Goal: Task Accomplishment & Management: Complete application form

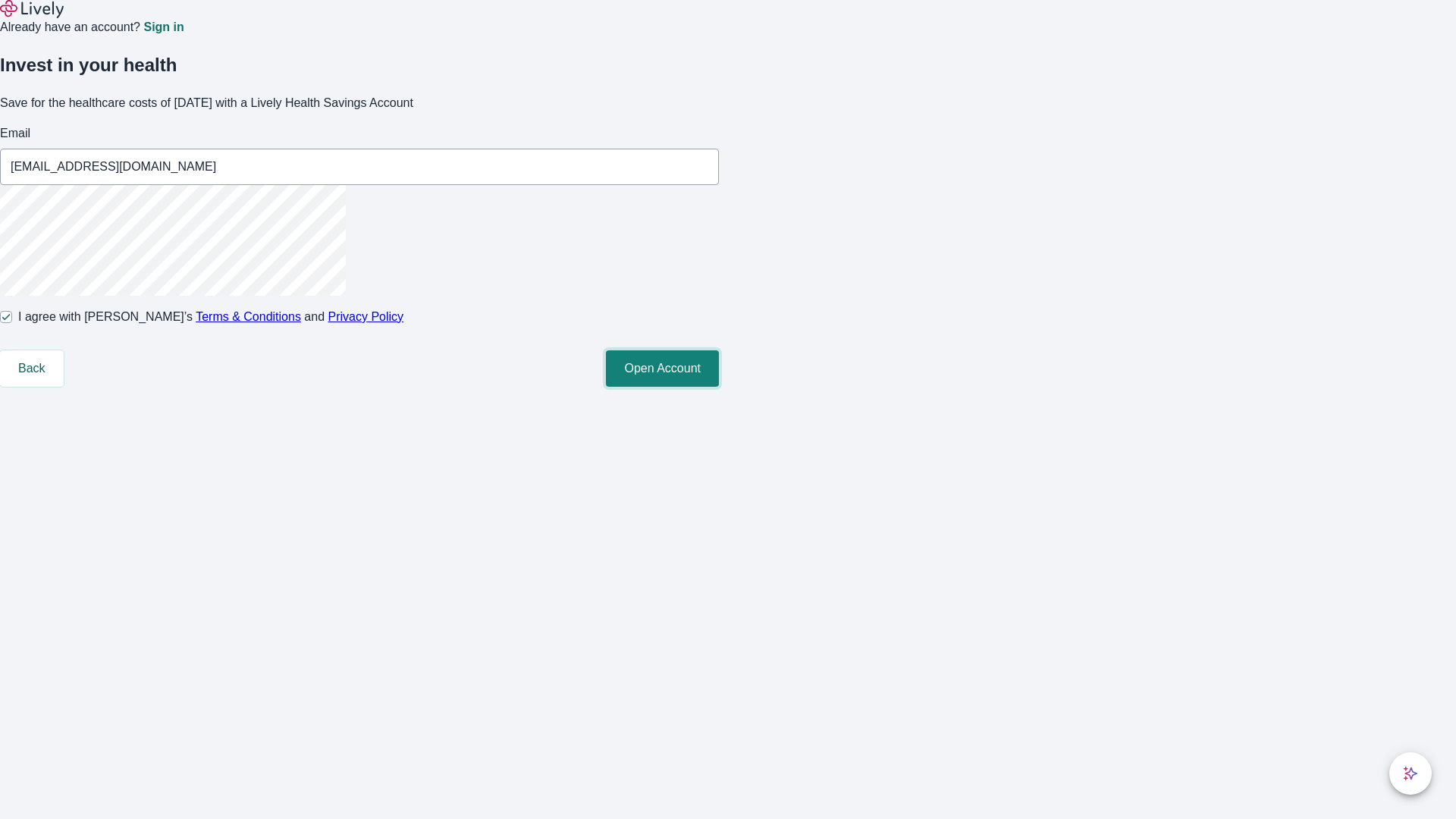
click at [719, 387] on button "Open Account" at bounding box center [662, 368] width 113 height 36
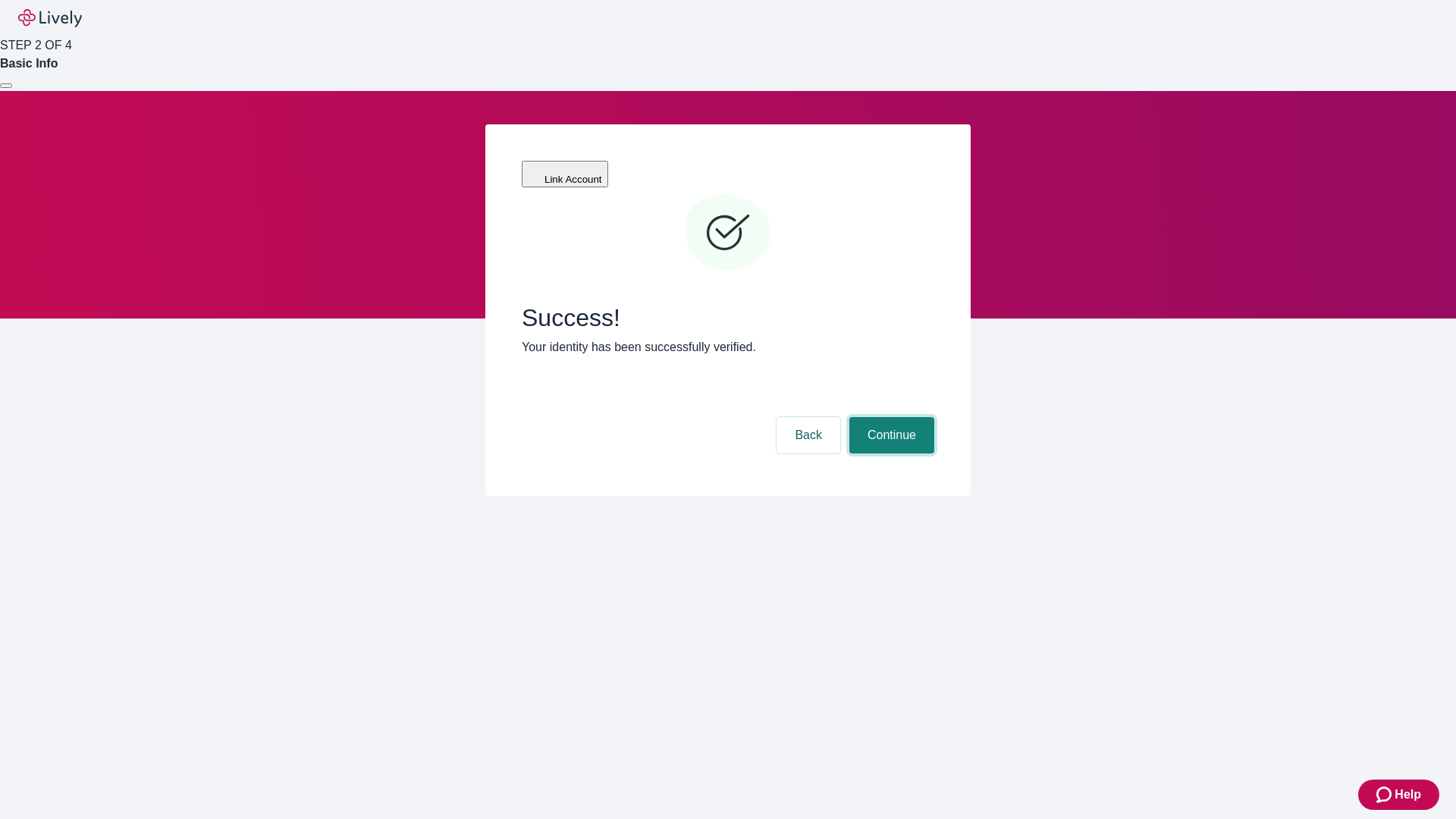
click at [889, 417] on button "Continue" at bounding box center [891, 435] width 85 height 36
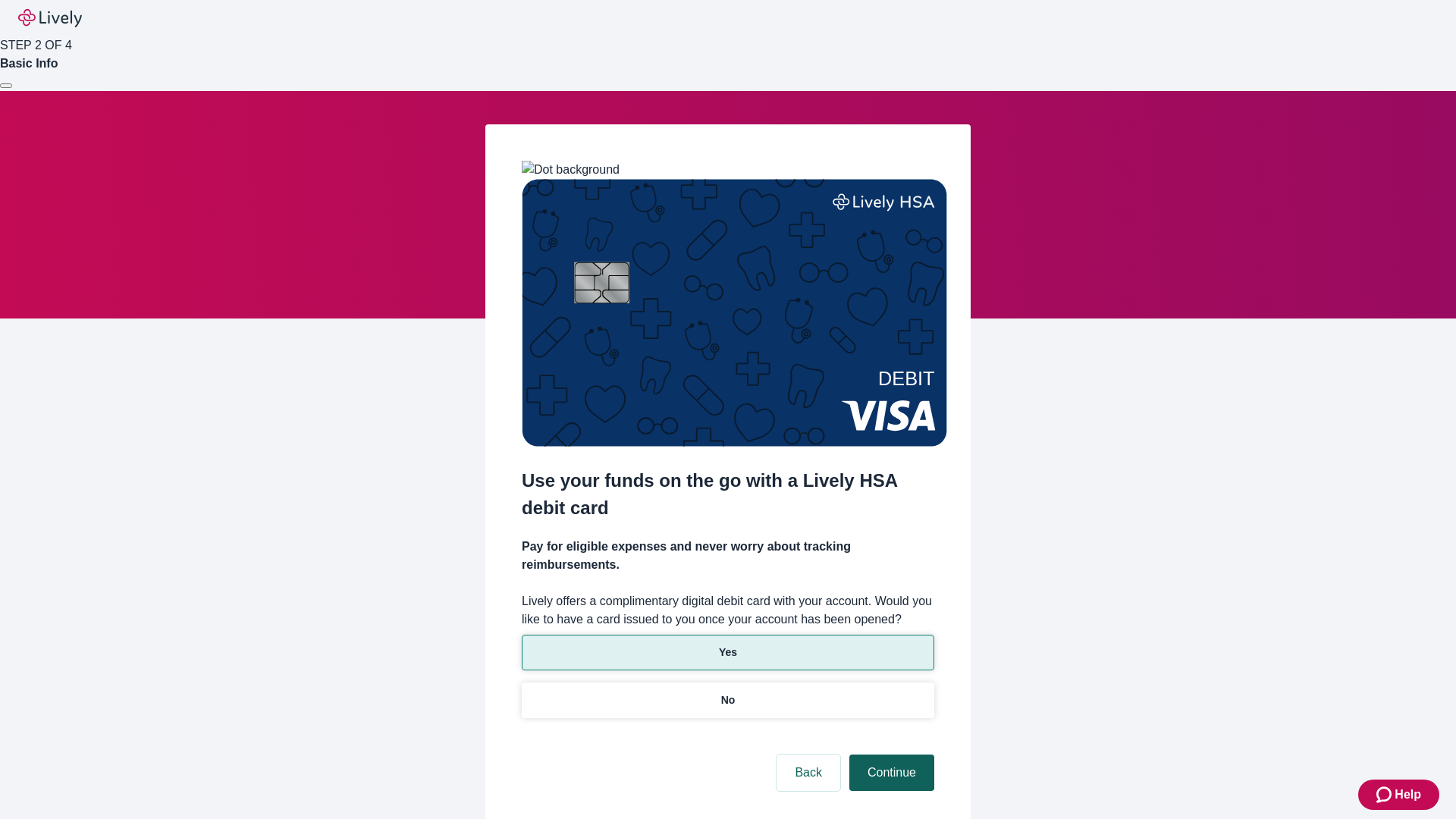
click at [728, 644] on p "Yes" at bounding box center [728, 652] width 18 height 16
click at [889, 754] on button "Continue" at bounding box center [891, 772] width 85 height 36
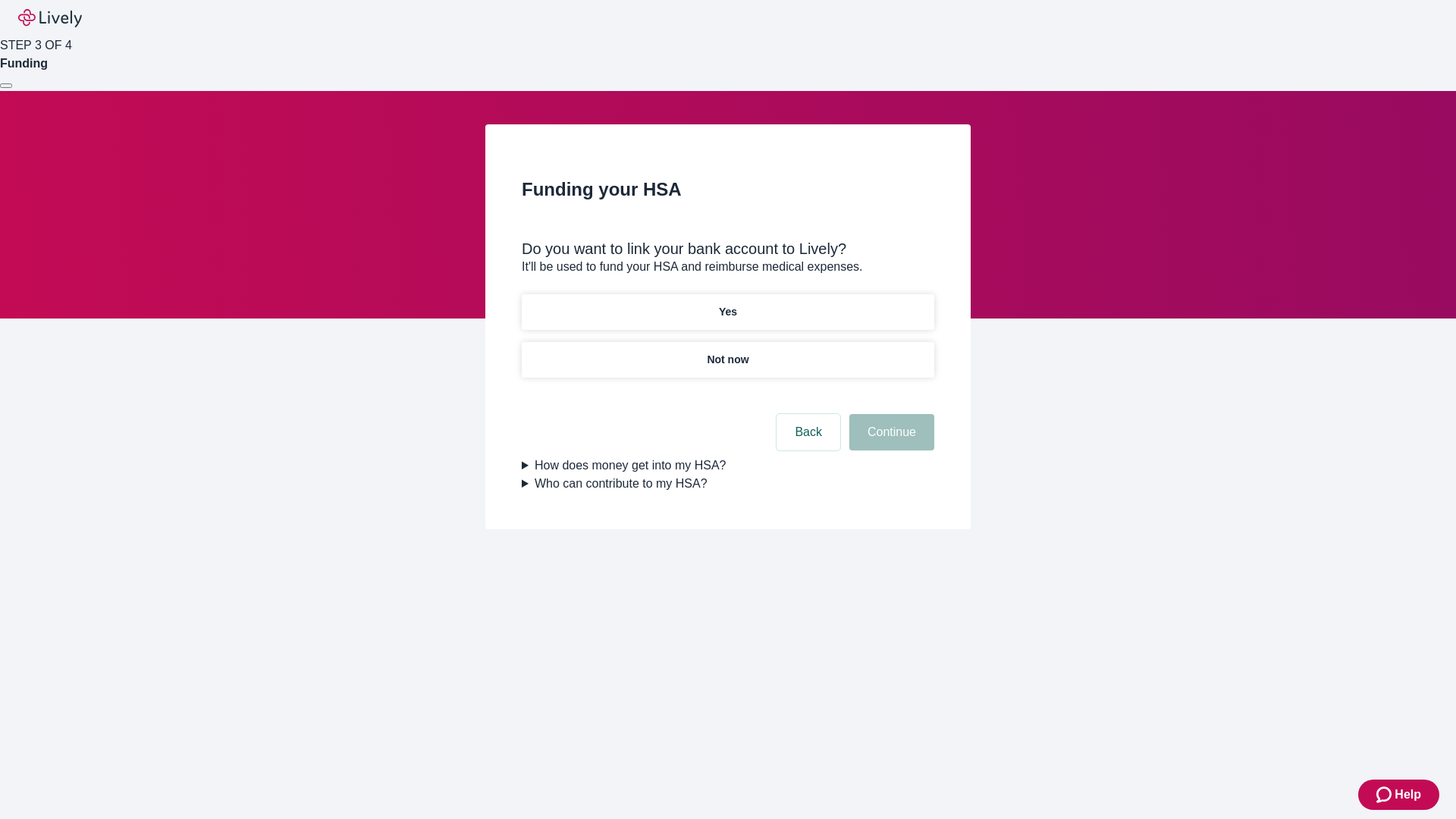
click at [728, 352] on p "Not now" at bounding box center [728, 359] width 42 height 16
click at [889, 441] on button "Continue" at bounding box center [891, 432] width 85 height 36
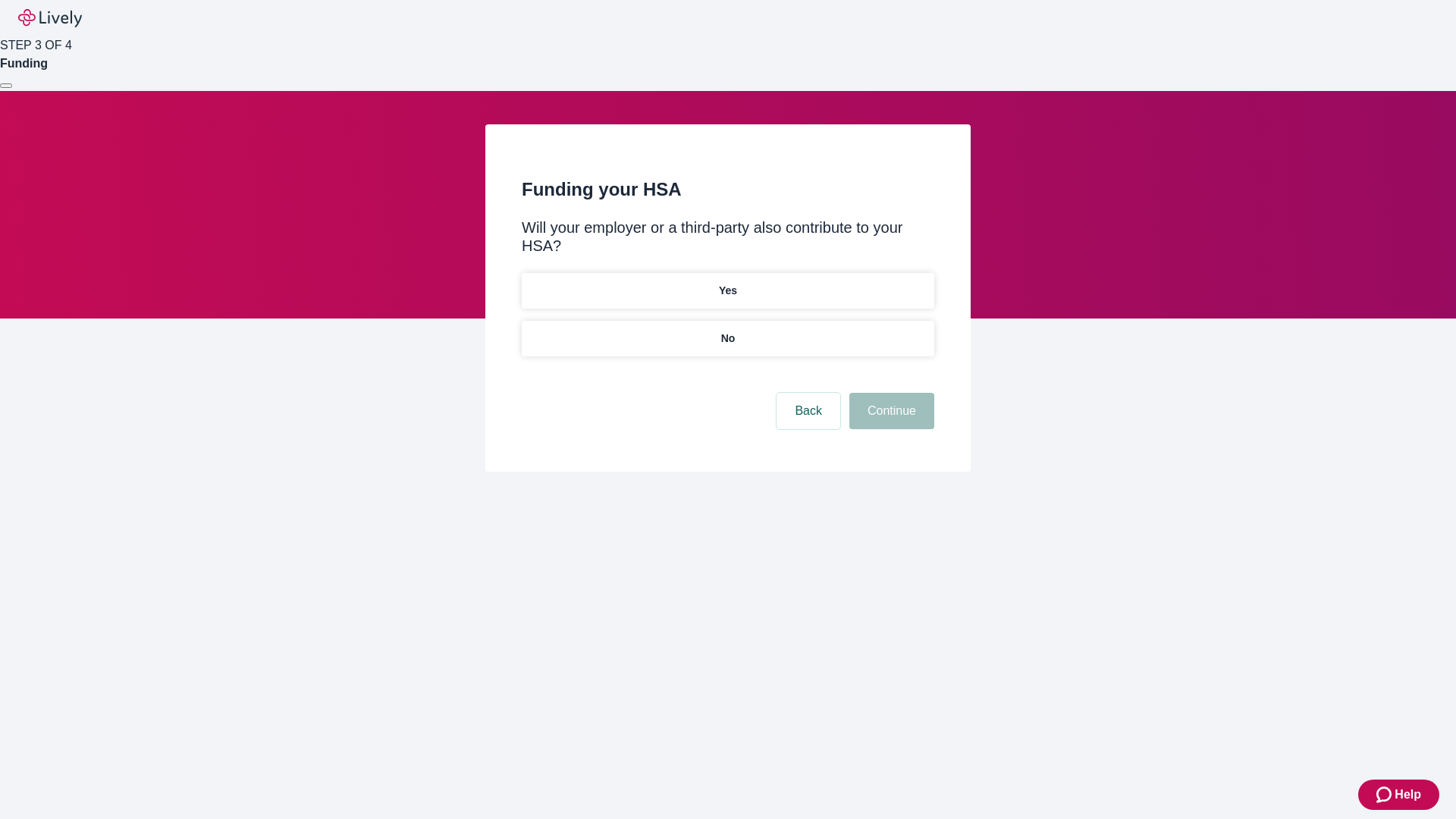
click at [728, 331] on p "No" at bounding box center [728, 338] width 14 height 16
click at [889, 393] on button "Continue" at bounding box center [891, 410] width 85 height 36
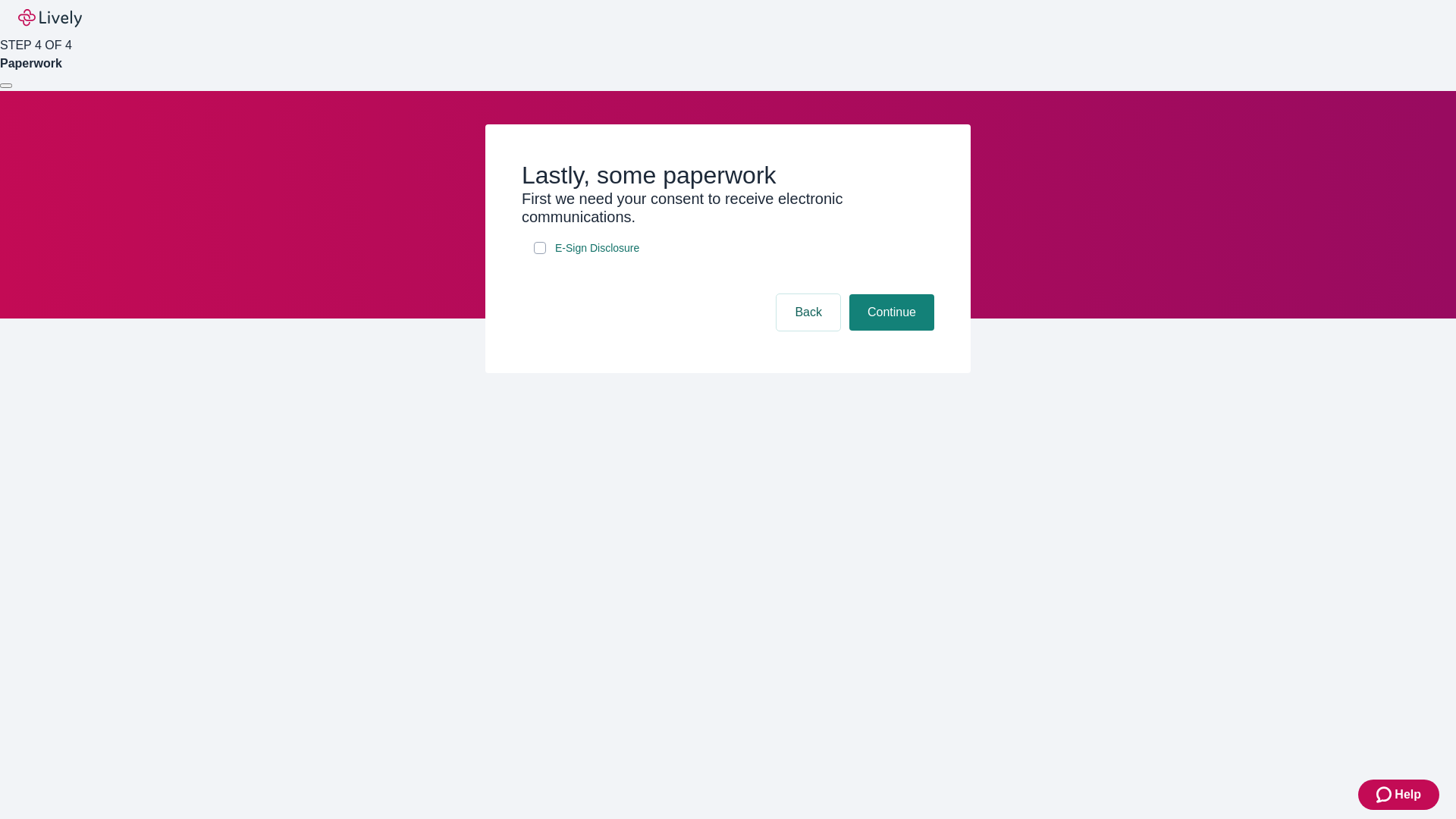
click at [540, 254] on input "E-Sign Disclosure" at bounding box center [540, 248] width 12 height 12
checkbox input "true"
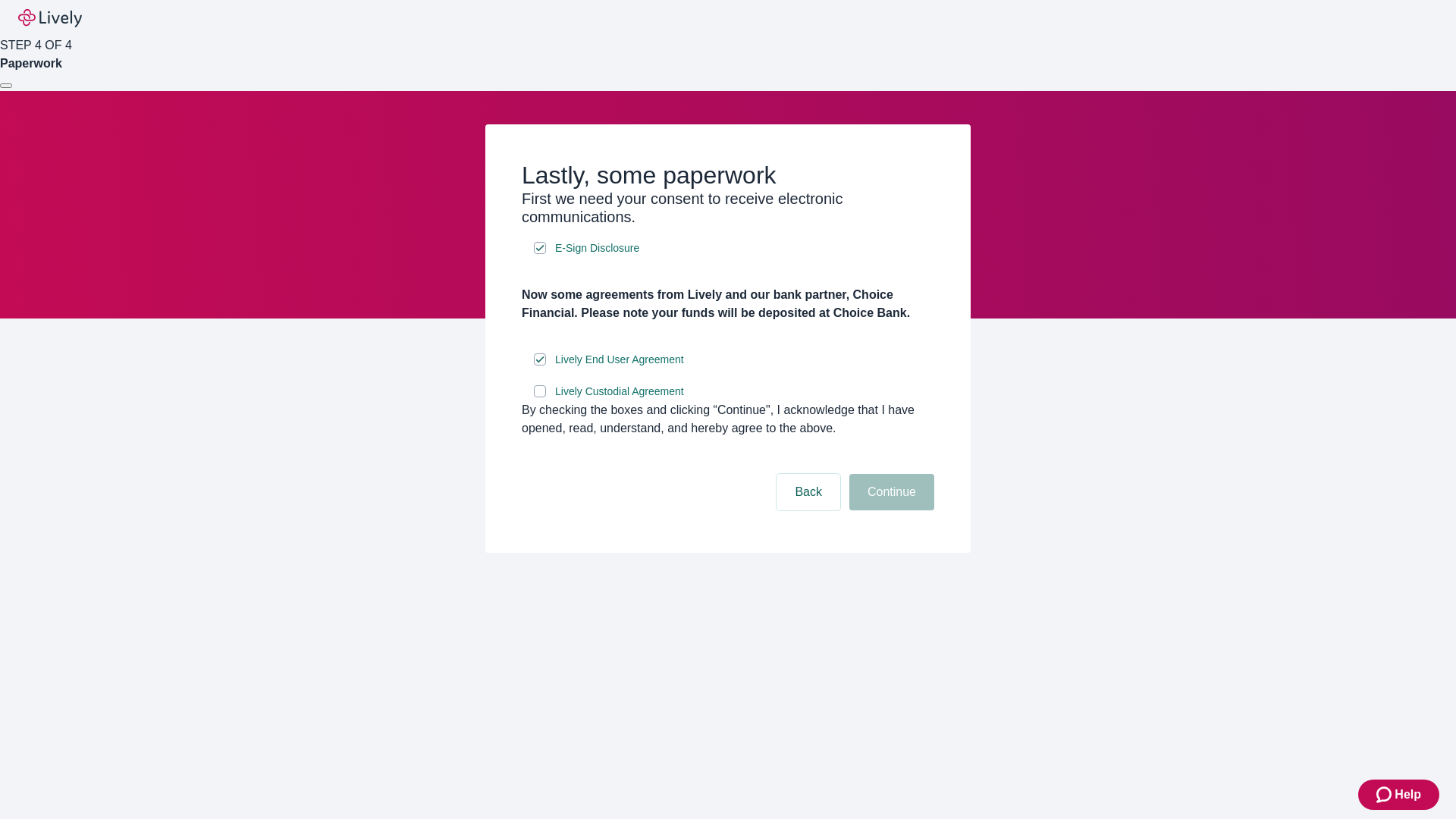
click at [540, 397] on input "Lively Custodial Agreement" at bounding box center [540, 391] width 12 height 12
checkbox input "true"
click at [889, 510] on button "Continue" at bounding box center [891, 492] width 85 height 36
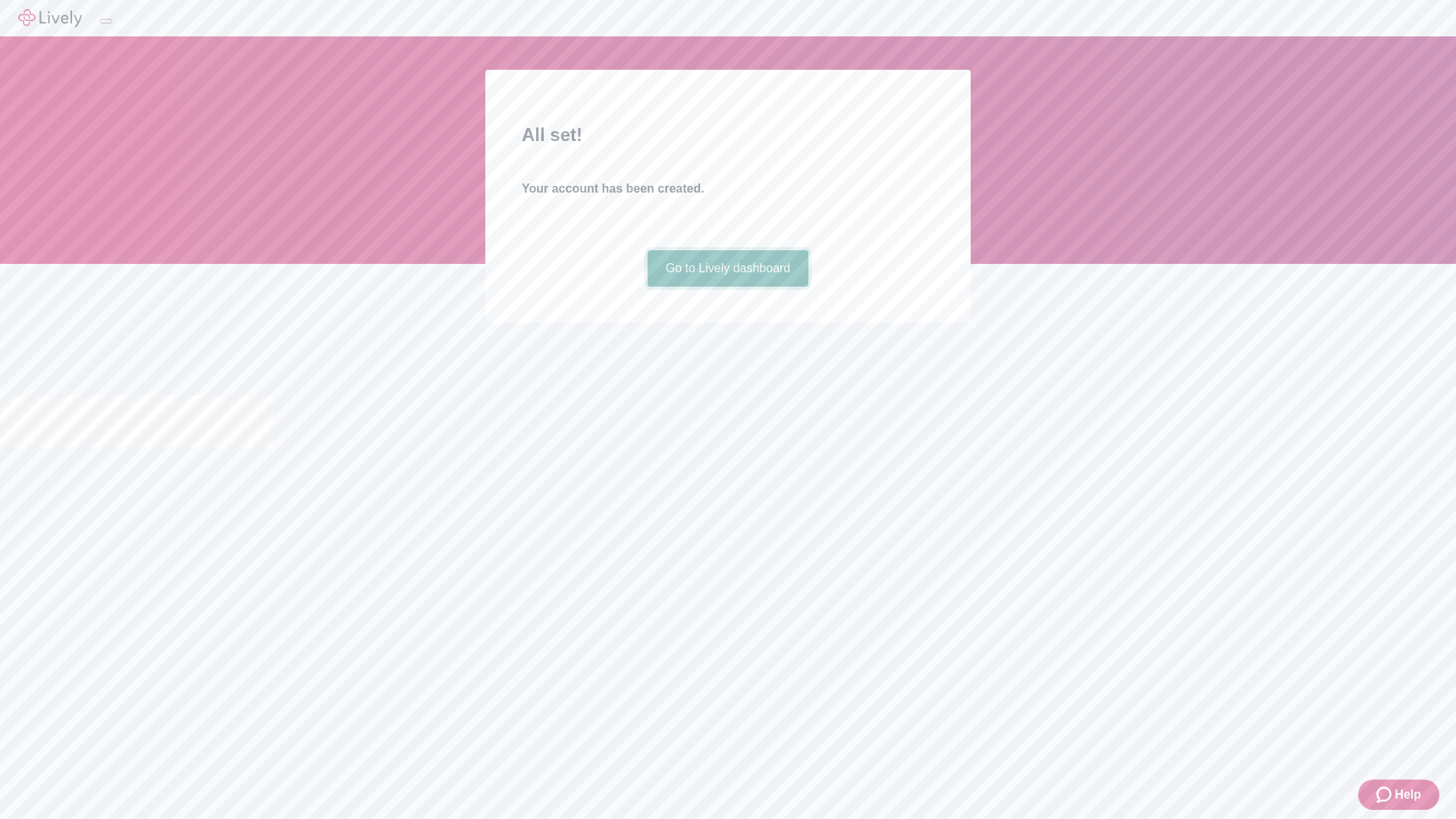
click at [728, 287] on link "Go to Lively dashboard" at bounding box center [728, 268] width 162 height 36
